Goal: Check status

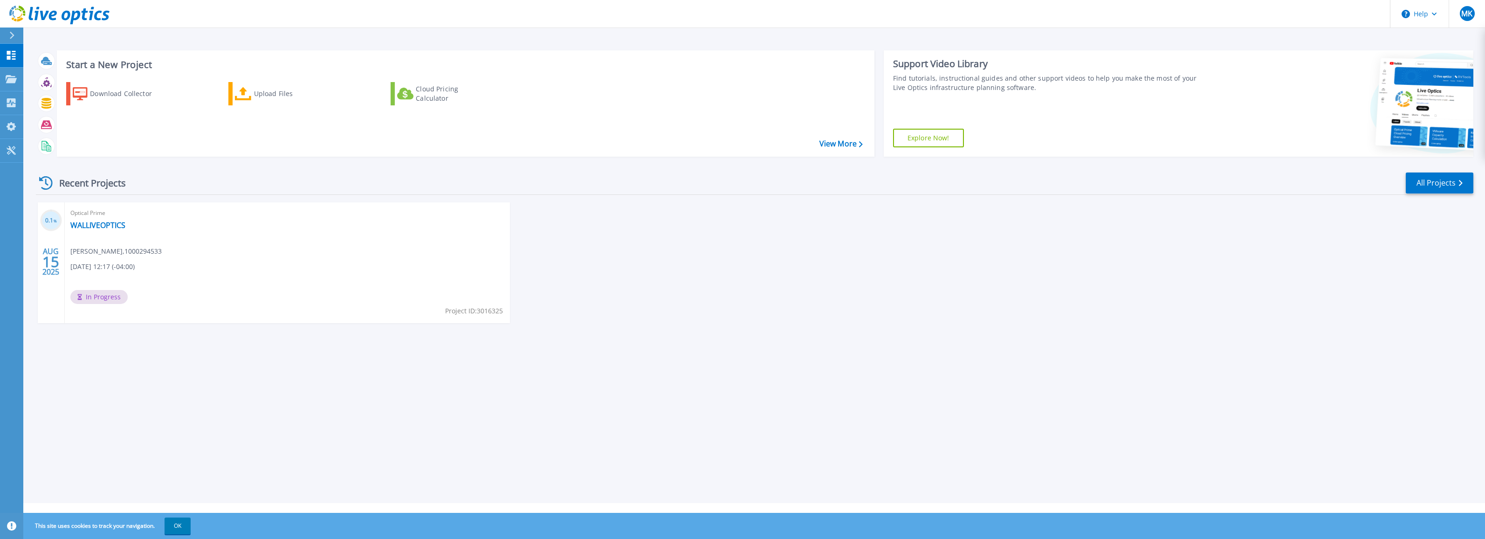
click at [284, 254] on div "Optical Prime WALLIVEOPTICS [PERSON_NAME] , 1000294533 [DATE] 12:17 (-04:00) In…" at bounding box center [287, 262] width 445 height 121
click at [107, 228] on link "WALLIVEOPTICS" at bounding box center [97, 224] width 55 height 9
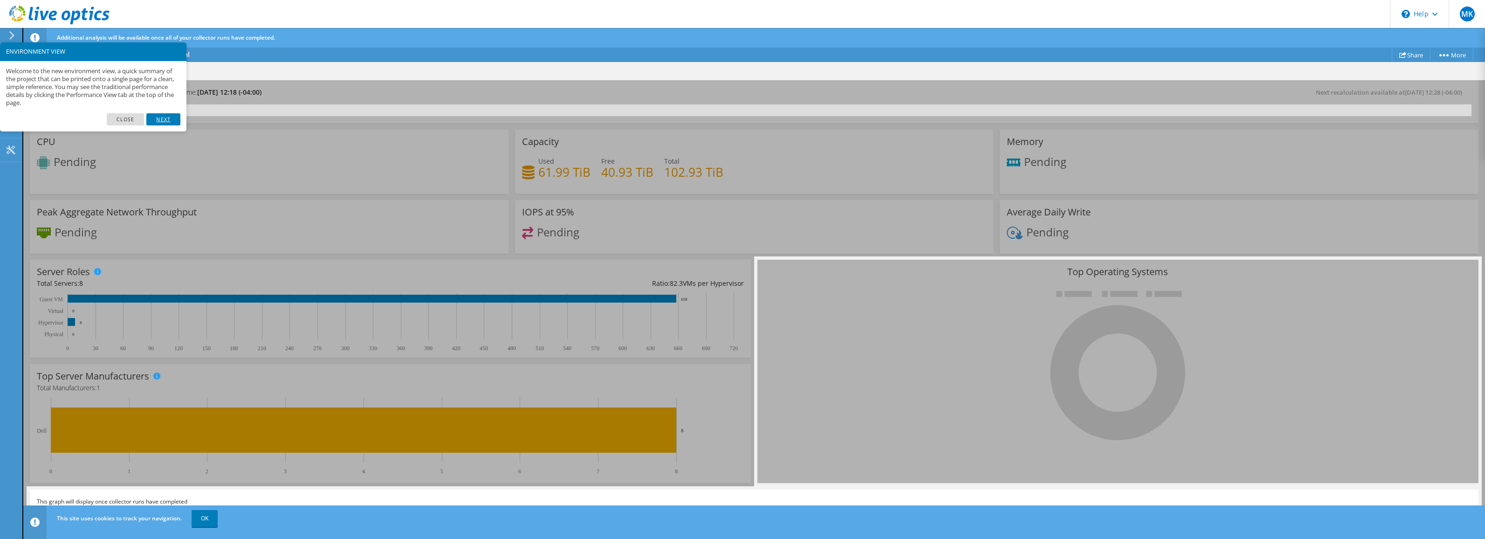
click at [159, 117] on link "Next" at bounding box center [163, 119] width 34 height 12
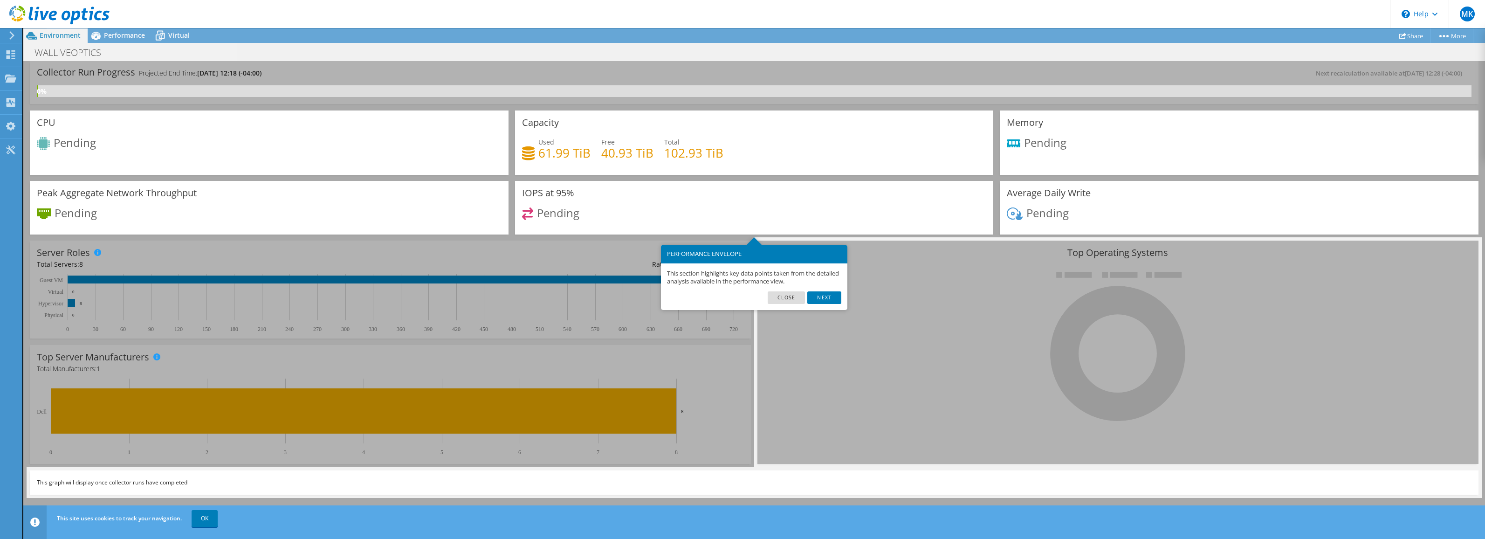
click at [827, 298] on link "Next" at bounding box center [824, 297] width 34 height 12
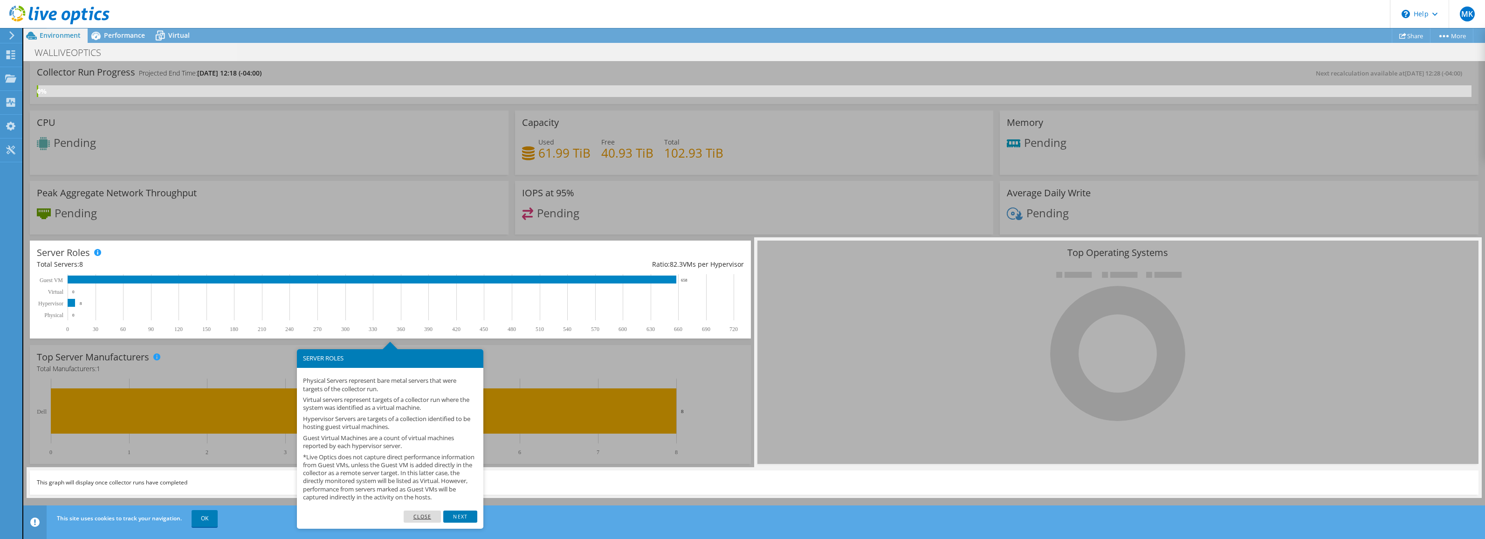
click at [423, 522] on link "Close" at bounding box center [423, 516] width 38 height 12
